Goal: Transaction & Acquisition: Download file/media

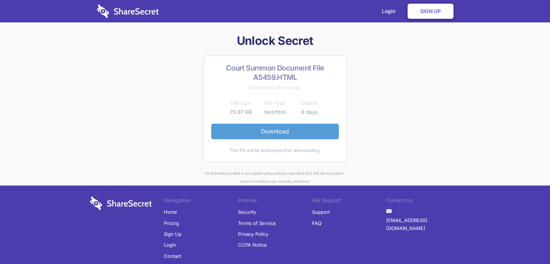
click at [293, 134] on link "Download" at bounding box center [275, 131] width 128 height 15
click at [296, 128] on link "Download" at bounding box center [275, 131] width 128 height 15
